Goal: Task Accomplishment & Management: Manage account settings

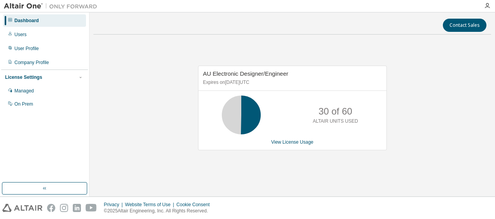
click at [347, 110] on p "30 of 60" at bounding box center [335, 111] width 34 height 13
drag, startPoint x: 347, startPoint y: 110, endPoint x: 342, endPoint y: 125, distance: 15.7
click at [342, 125] on div "30 of 60 ALTAIR UNITS USED" at bounding box center [335, 115] width 62 height 39
drag, startPoint x: 342, startPoint y: 125, endPoint x: 337, endPoint y: 123, distance: 5.2
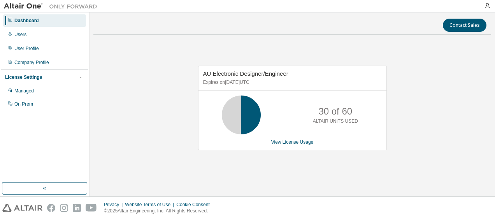
click at [337, 123] on p "ALTAIR UNITS USED" at bounding box center [335, 121] width 45 height 7
click at [306, 143] on link "View License Usage" at bounding box center [292, 142] width 42 height 5
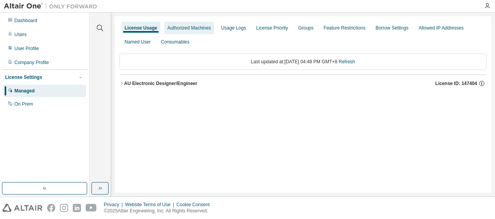
click at [177, 26] on div "Authorized Machines" at bounding box center [189, 28] width 44 height 6
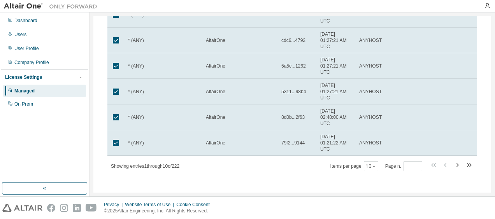
scroll to position [209, 0]
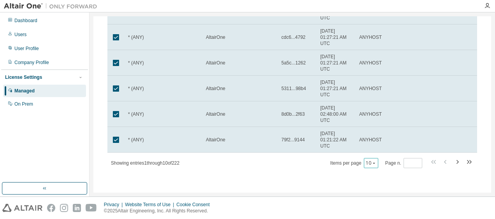
click at [368, 161] on button "10" at bounding box center [371, 163] width 10 height 6
click at [375, 206] on div "10 20 30 50 100" at bounding box center [392, 191] width 62 height 47
click at [375, 206] on div "100" at bounding box center [392, 209] width 62 height 9
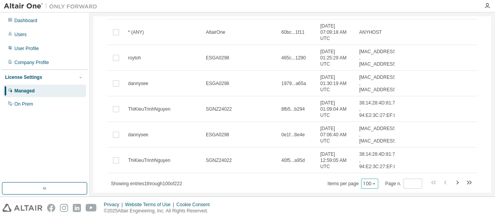
scroll to position [2544, 0]
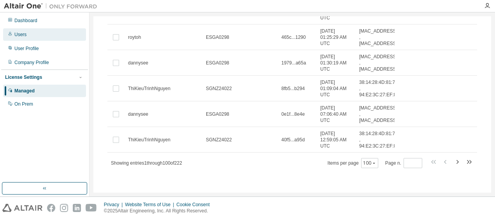
click at [53, 40] on div "Users" at bounding box center [44, 34] width 83 height 12
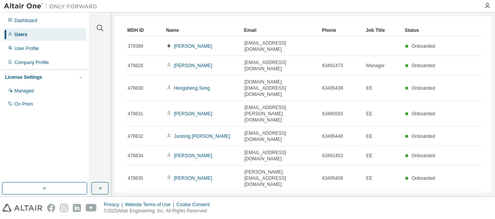
scroll to position [36, 0]
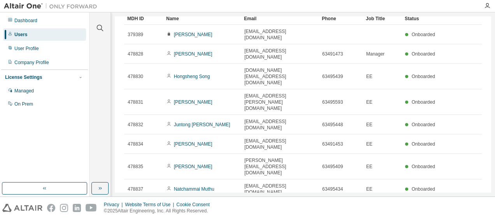
click at [376, 154] on div "100" at bounding box center [373, 156] width 62 height 9
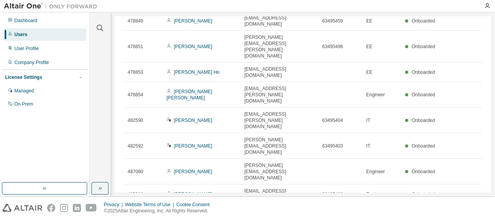
scroll to position [380, 0]
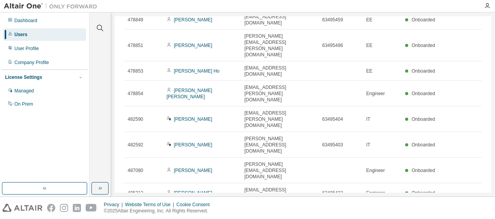
drag, startPoint x: 198, startPoint y: 167, endPoint x: 209, endPoint y: 180, distance: 17.4
click at [209, 180] on div "Users (36) Import From CSV Export To CSV Add User Clear Load Save Save As Field…" at bounding box center [303, 104] width 376 height 177
